Goal: Navigation & Orientation: Find specific page/section

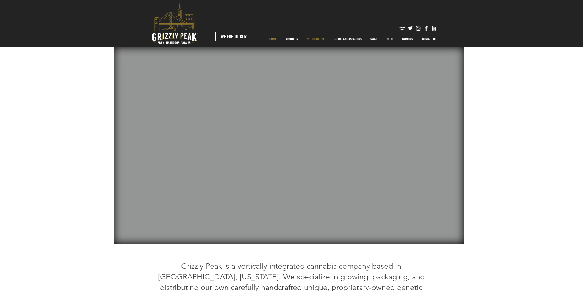
click at [312, 40] on p "PRODUCT LINE" at bounding box center [315, 38] width 23 height 15
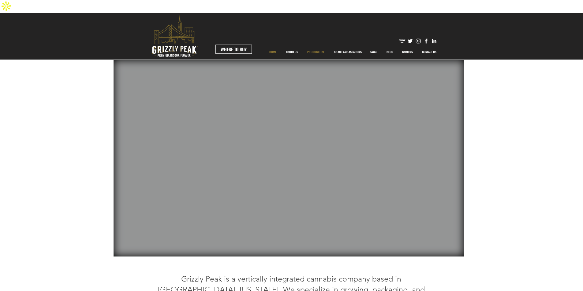
click at [309, 44] on p "PRODUCT LINE" at bounding box center [315, 51] width 23 height 15
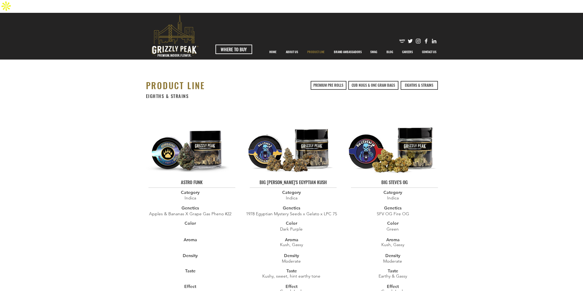
click at [432, 38] on img "Likedin" at bounding box center [434, 41] width 6 height 6
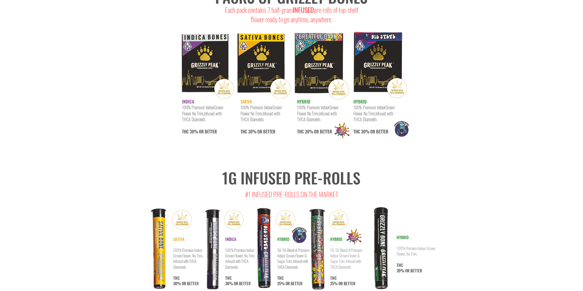
scroll to position [1009, 0]
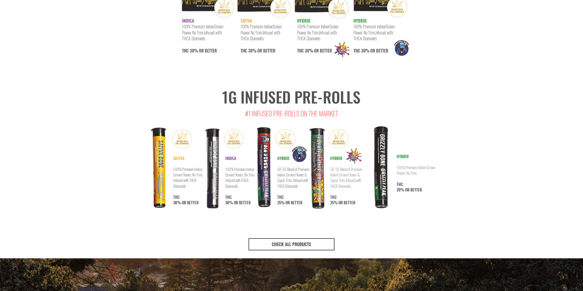
scroll to position [1070, 0]
